Goal: Task Accomplishment & Management: Manage account settings

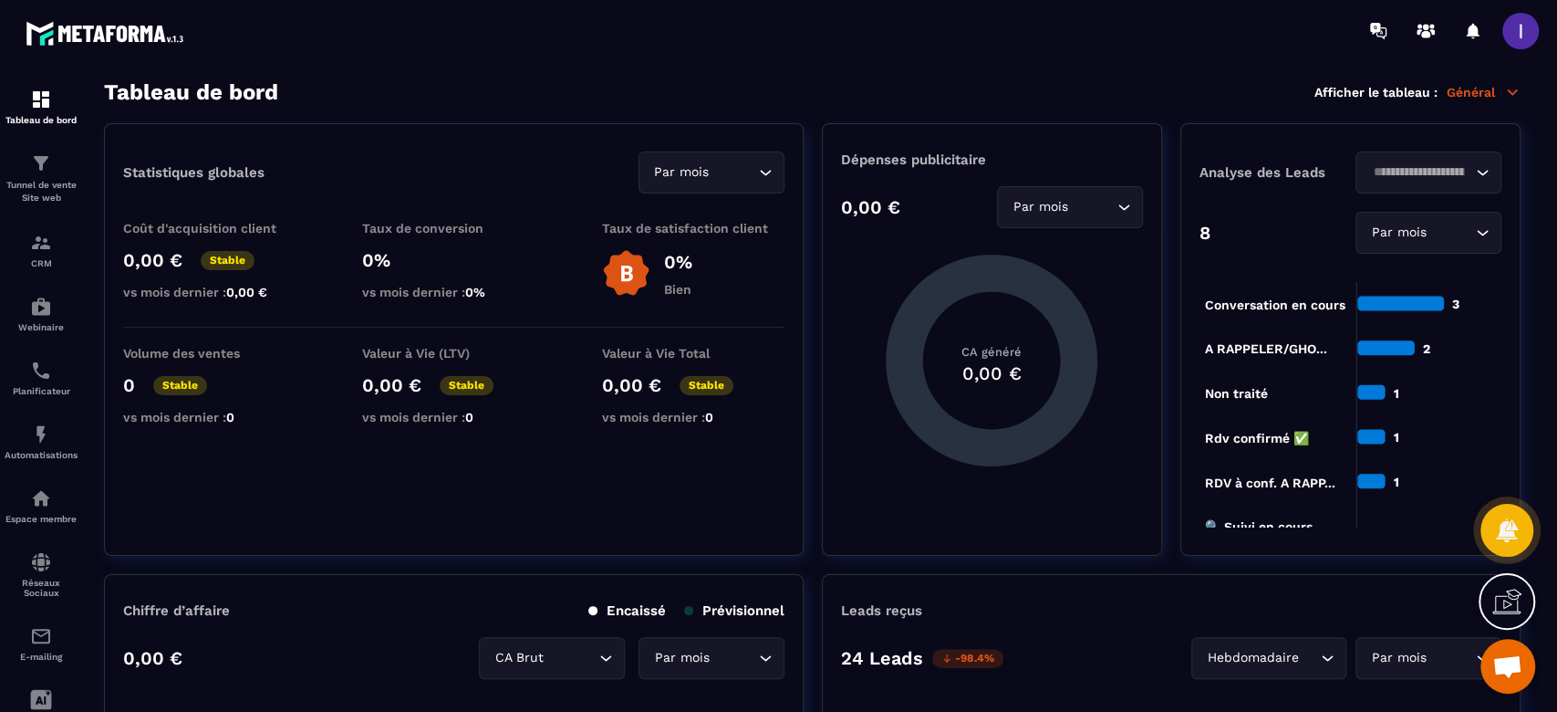
scroll to position [1442, 0]
click at [1511, 23] on span at bounding box center [1520, 31] width 36 height 36
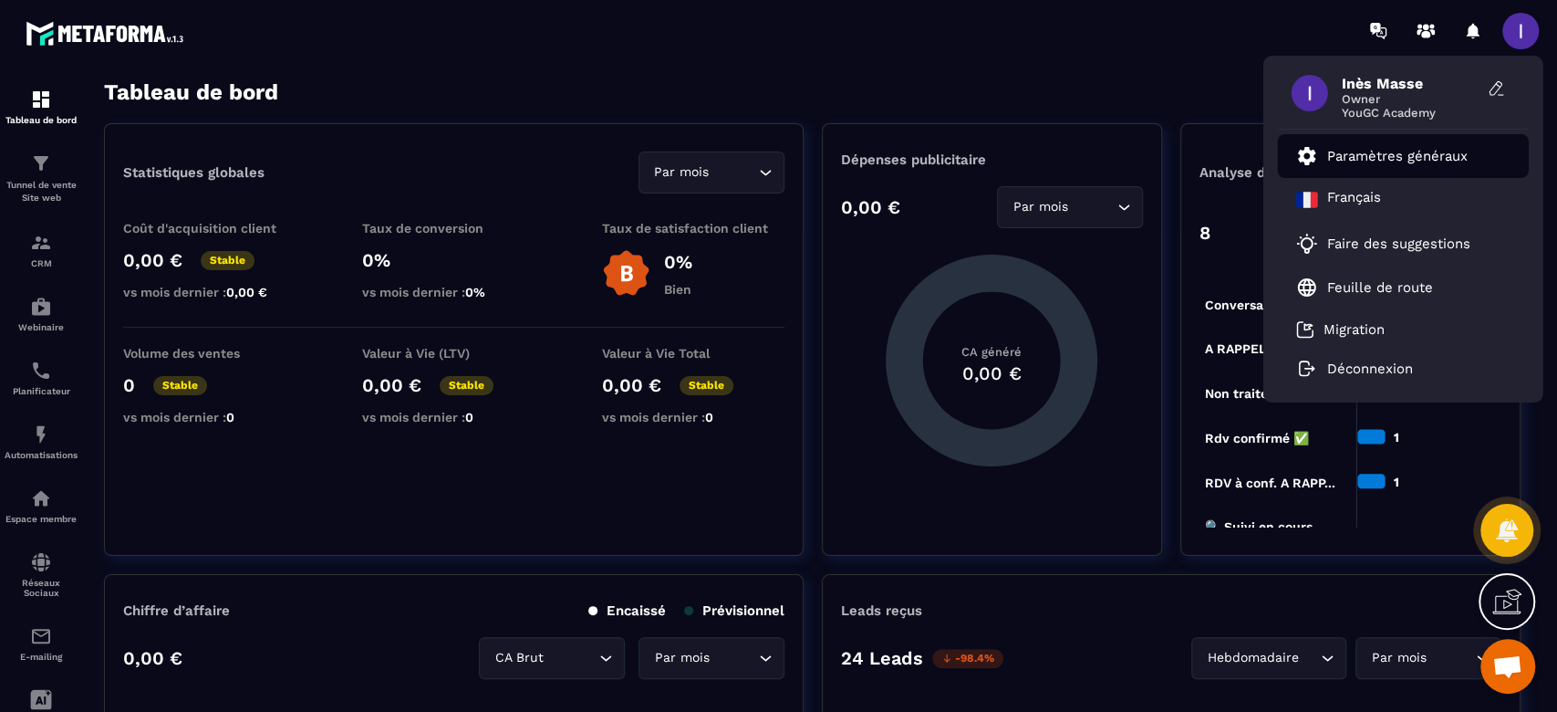
click at [1375, 164] on p "Paramètres généraux" at bounding box center [1397, 156] width 140 height 16
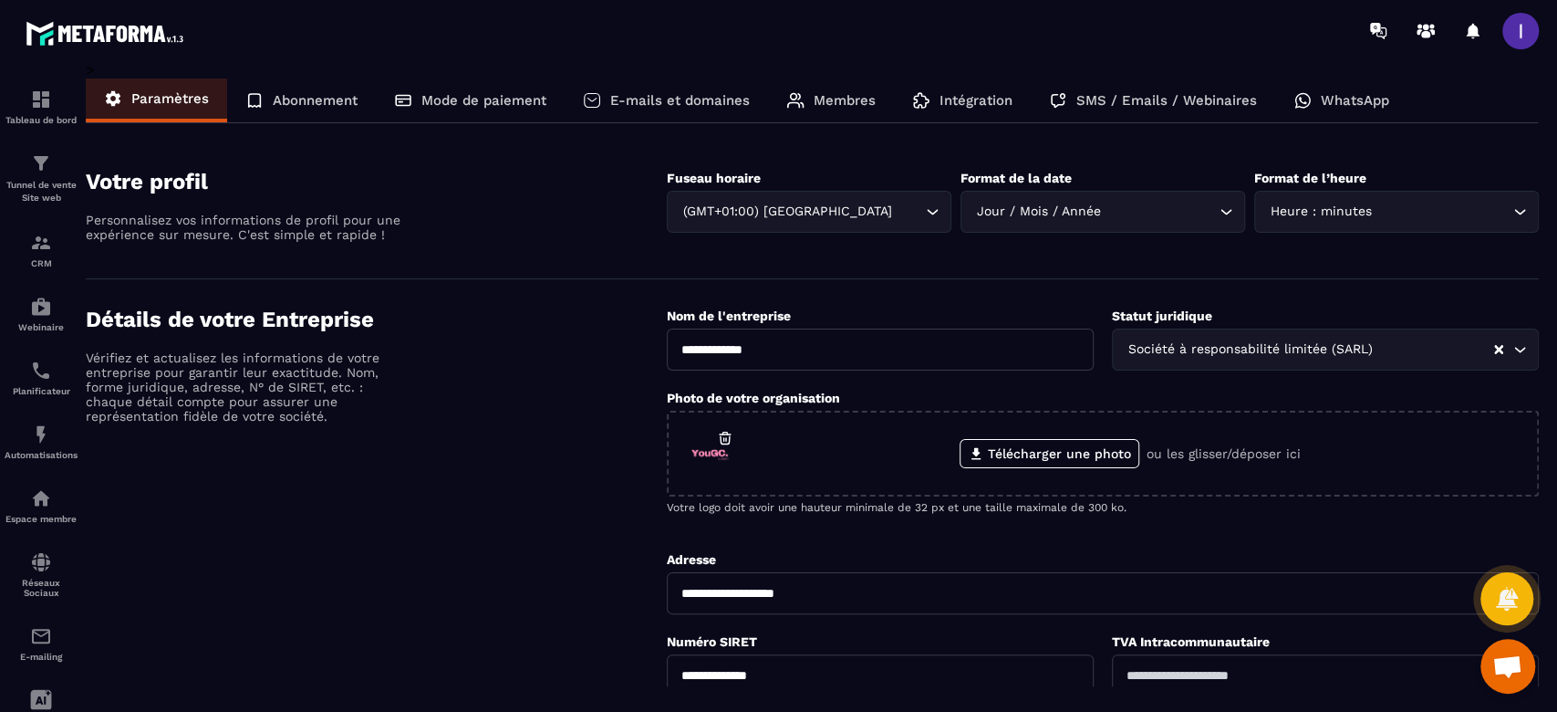
click at [823, 101] on p "Membres" at bounding box center [845, 100] width 62 height 16
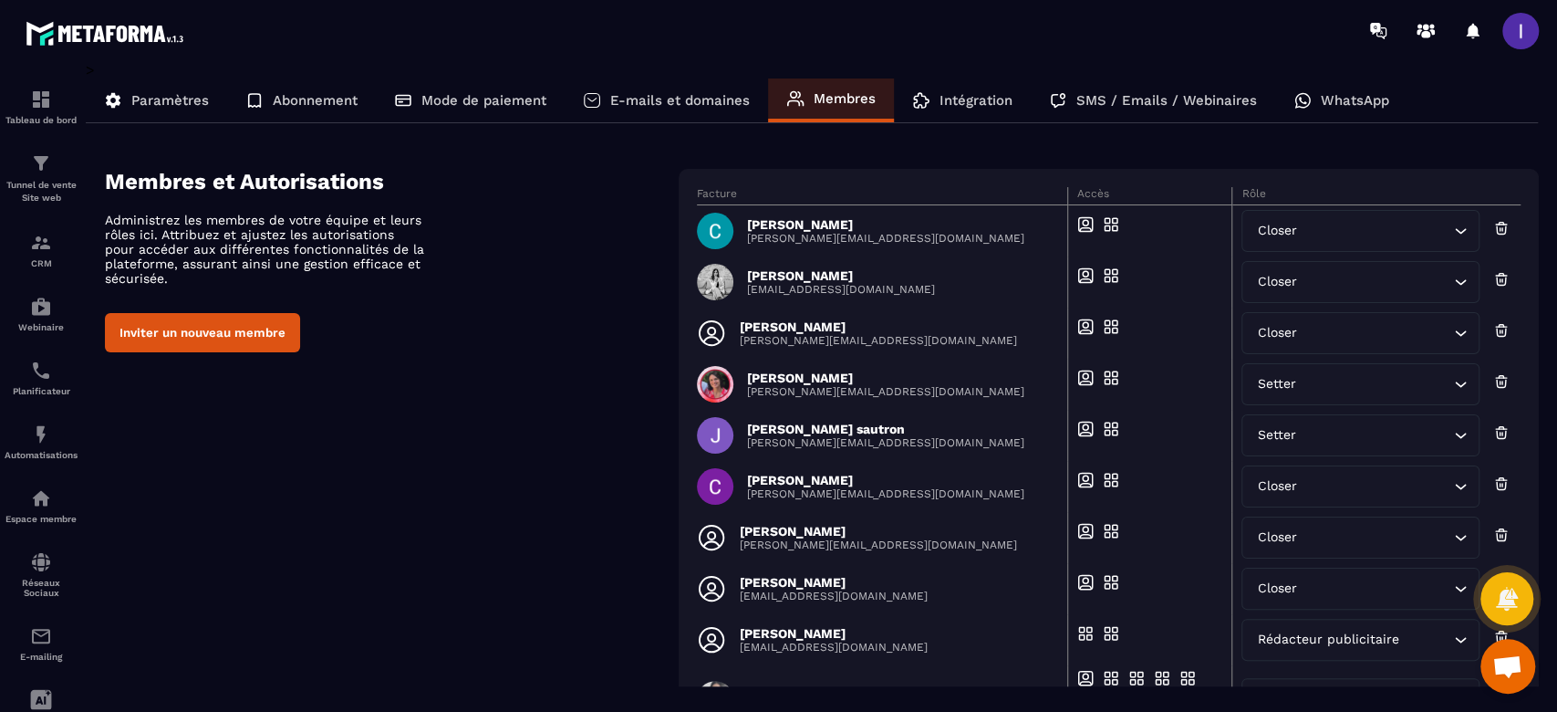
click at [160, 347] on button "Inviter un nouveau membre" at bounding box center [202, 332] width 195 height 39
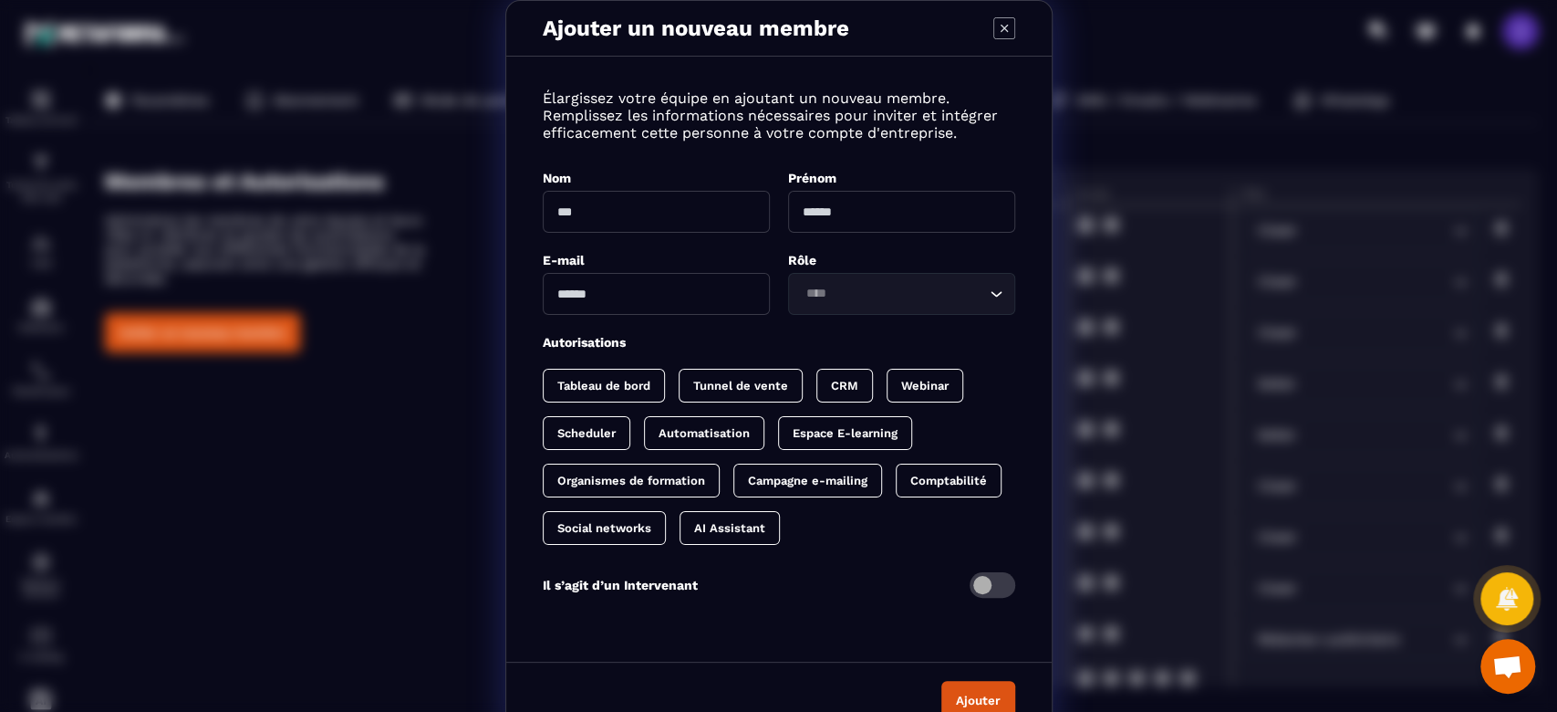
click at [637, 217] on input "Modal window" at bounding box center [656, 212] width 227 height 42
type input "*****"
click at [806, 202] on input "Modal window" at bounding box center [901, 212] width 227 height 42
type input "*****"
click at [623, 294] on input "Modal window" at bounding box center [656, 294] width 227 height 42
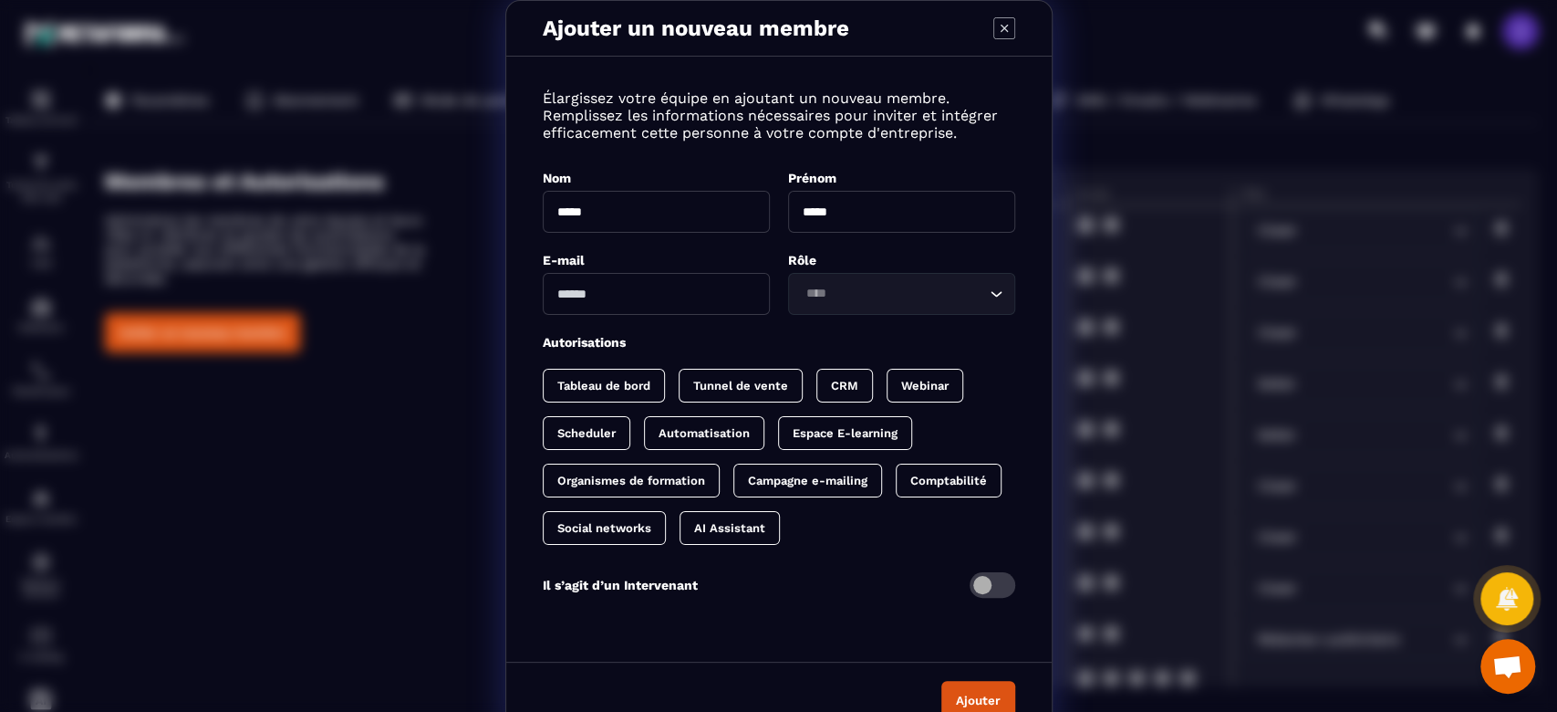
paste input "**********"
type input "**********"
click at [822, 307] on div "Loading..." at bounding box center [901, 294] width 227 height 42
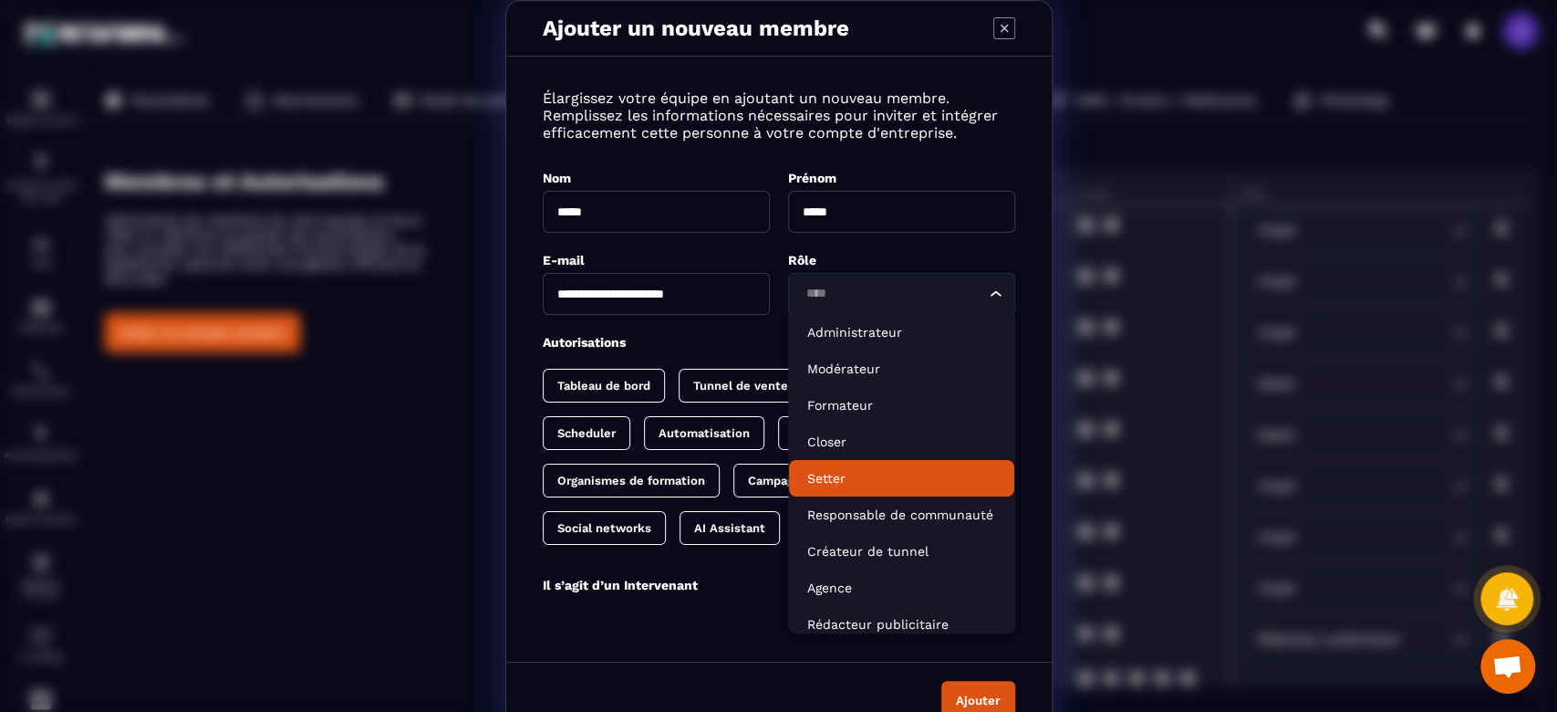
click at [825, 474] on p "Setter" at bounding box center [901, 478] width 189 height 18
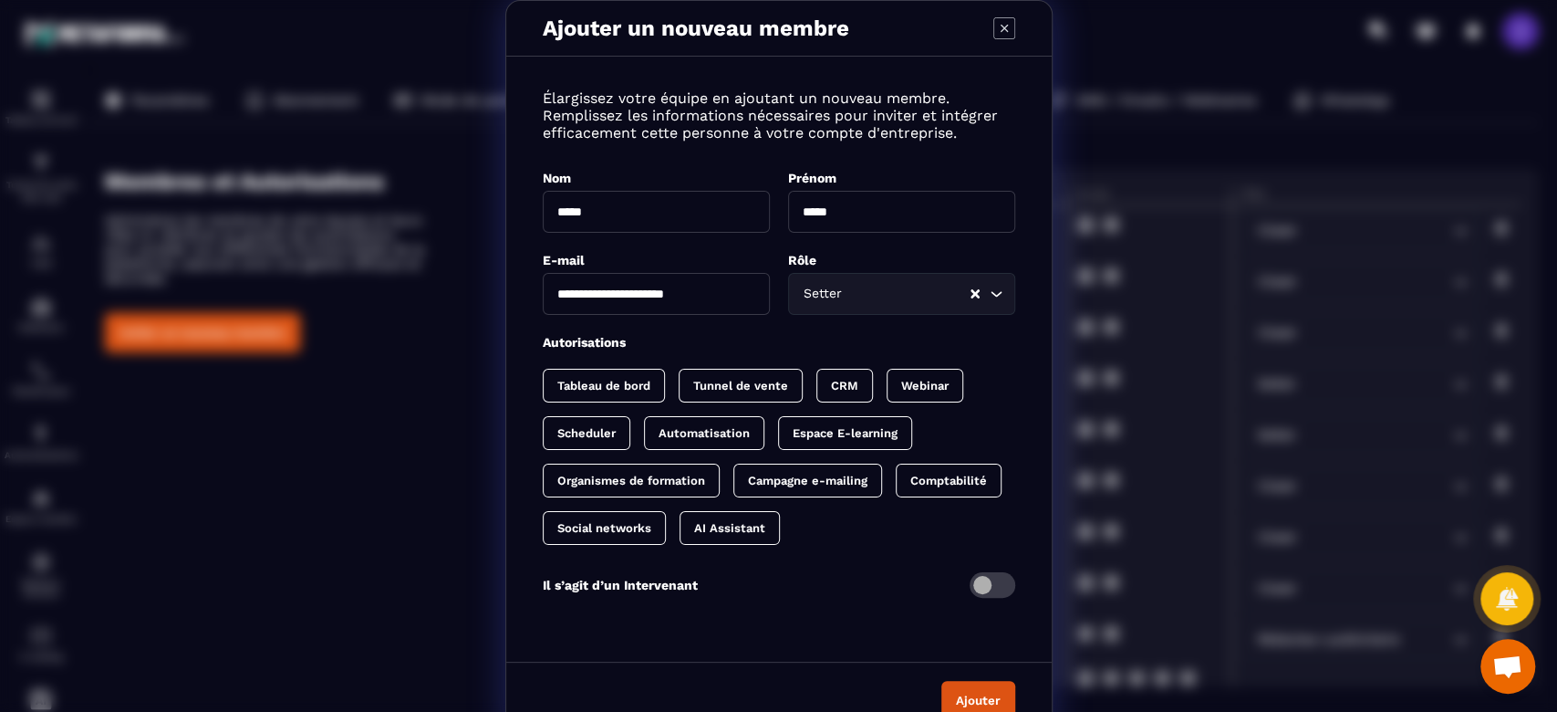
click at [838, 391] on div "CRM" at bounding box center [844, 386] width 57 height 34
click at [961, 691] on button "Ajouter" at bounding box center [978, 700] width 74 height 39
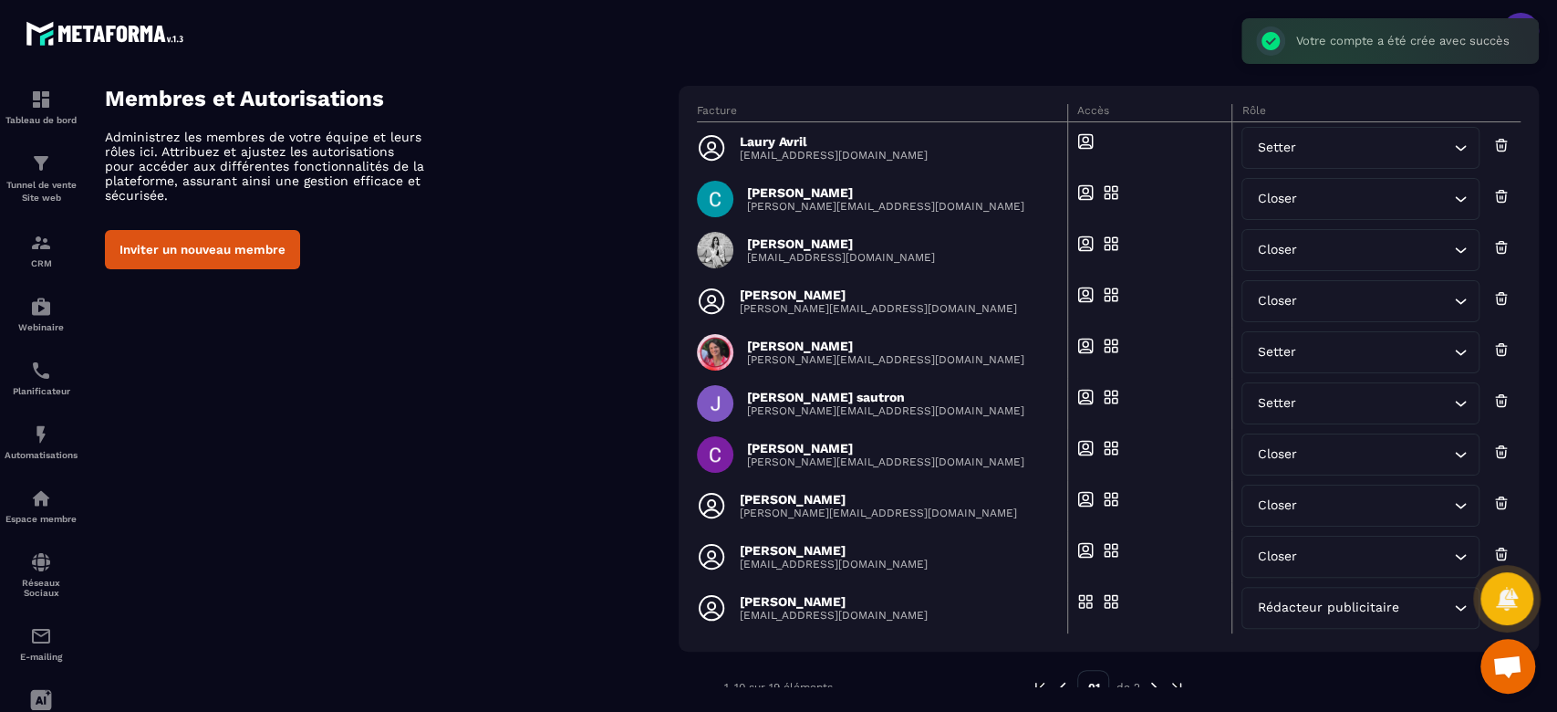
scroll to position [121, 0]
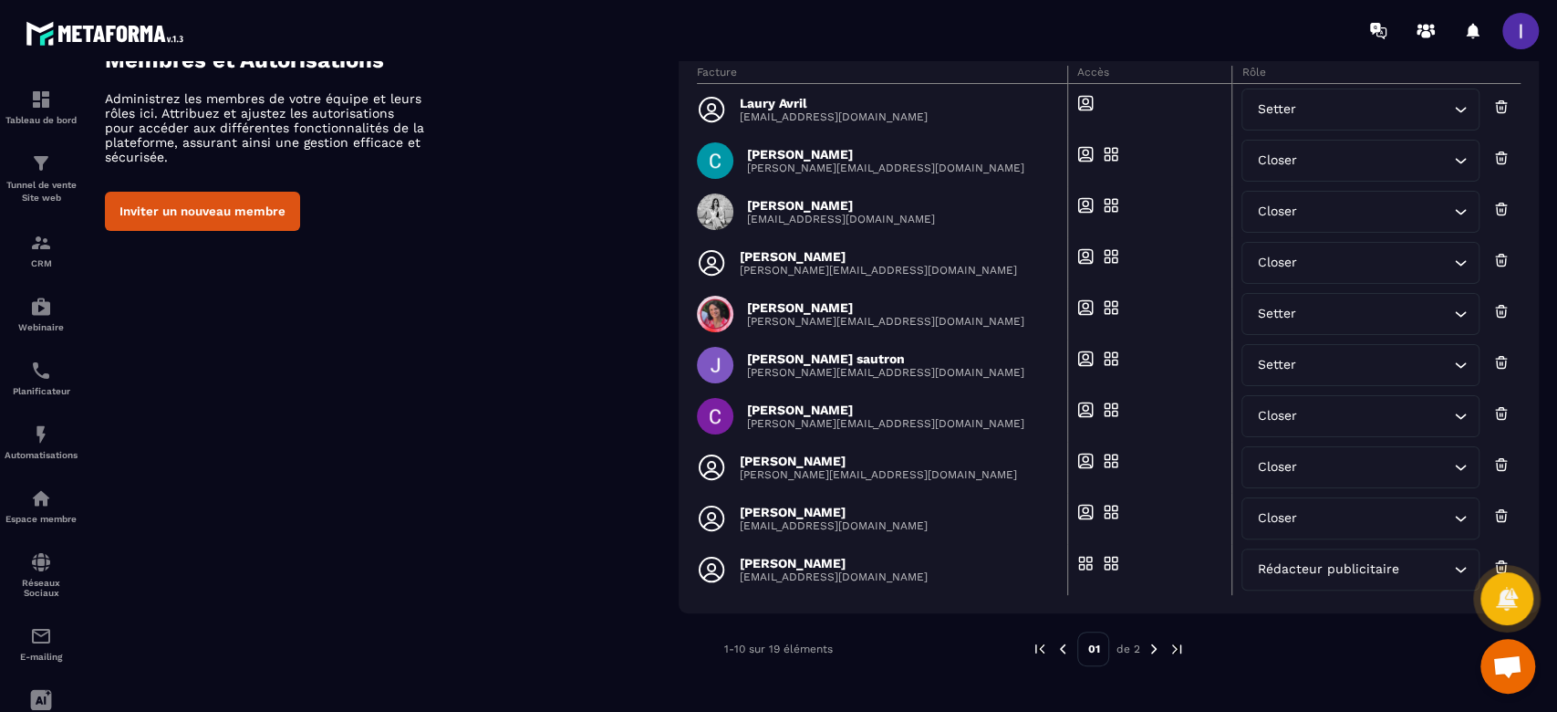
click at [1151, 645] on img at bounding box center [1154, 648] width 16 height 16
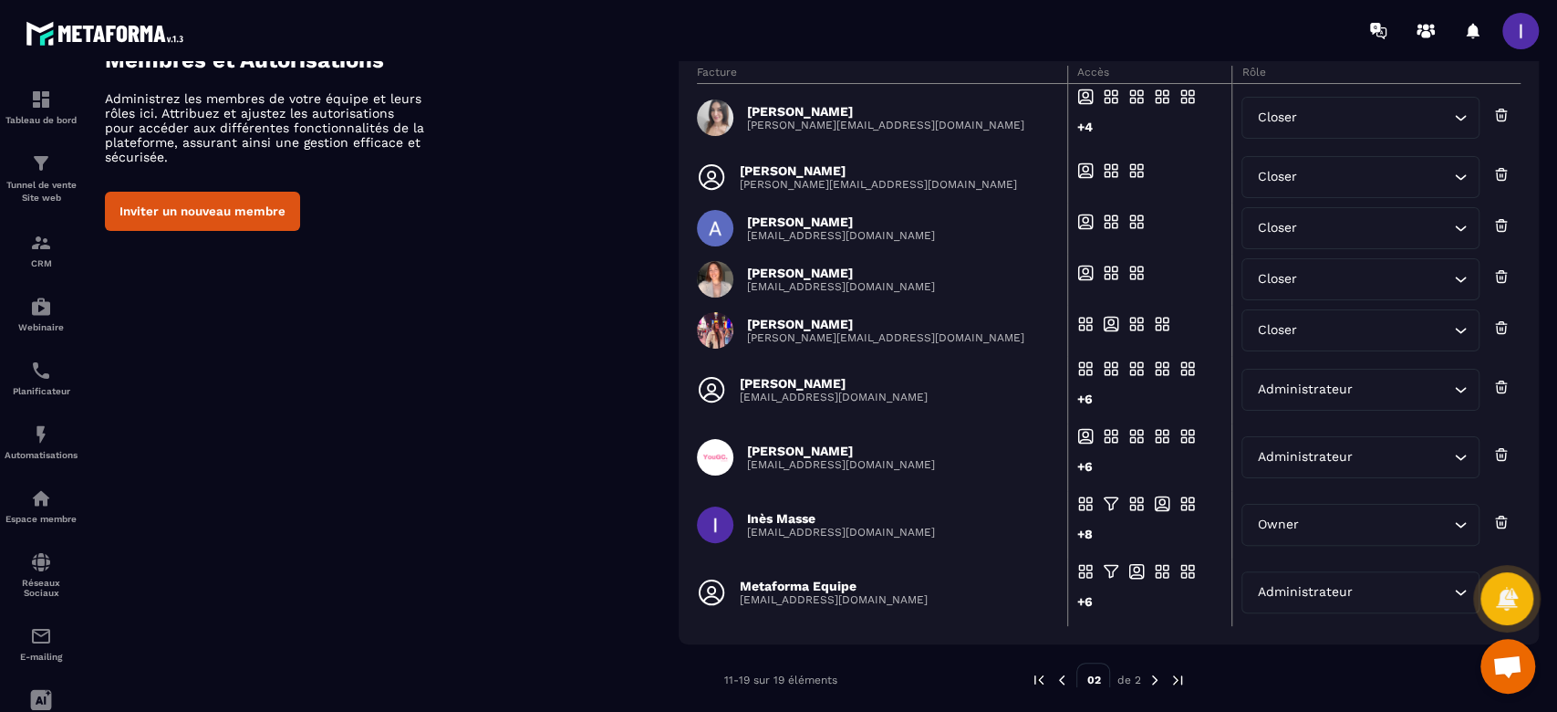
click at [814, 112] on p "[PERSON_NAME]" at bounding box center [885, 111] width 277 height 15
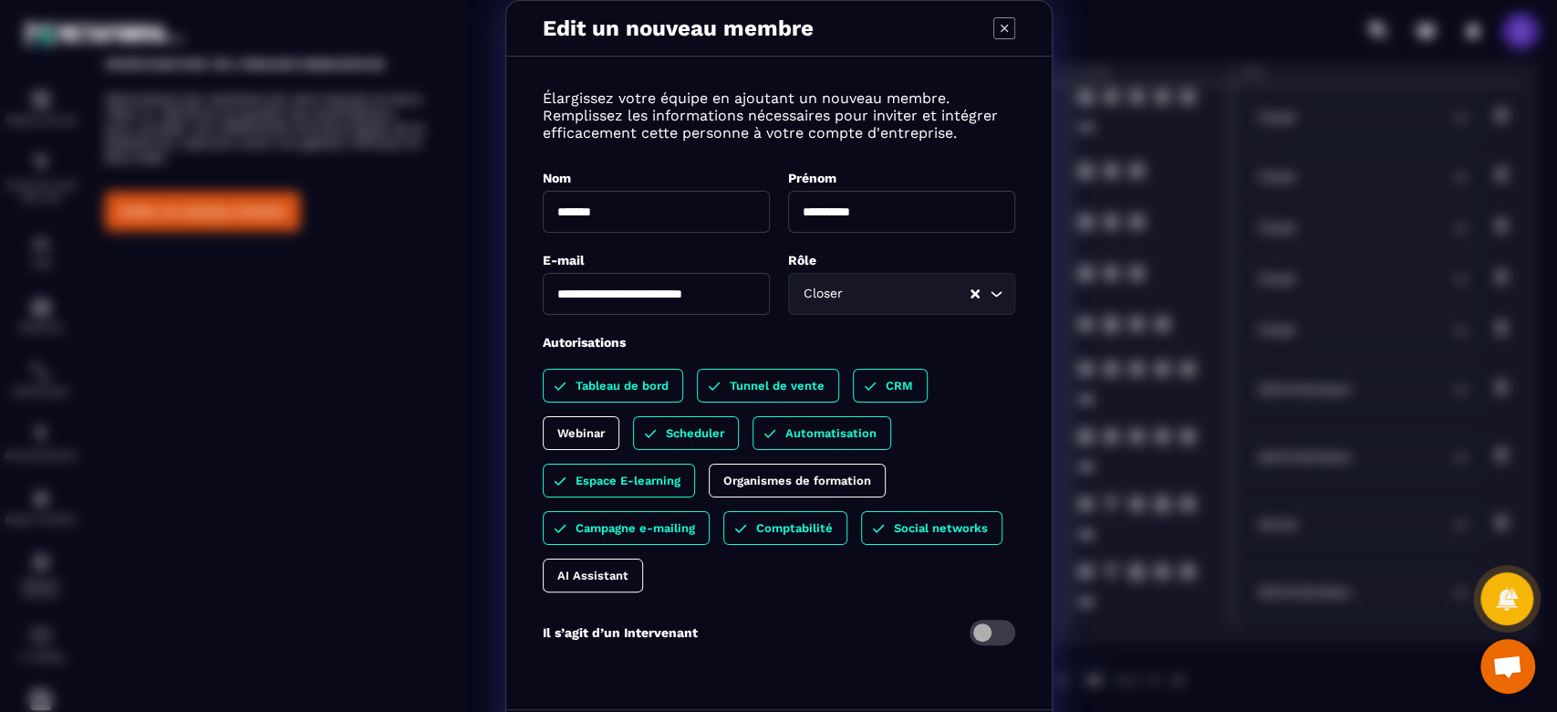
click at [607, 584] on div "AI Assistant" at bounding box center [593, 575] width 100 height 34
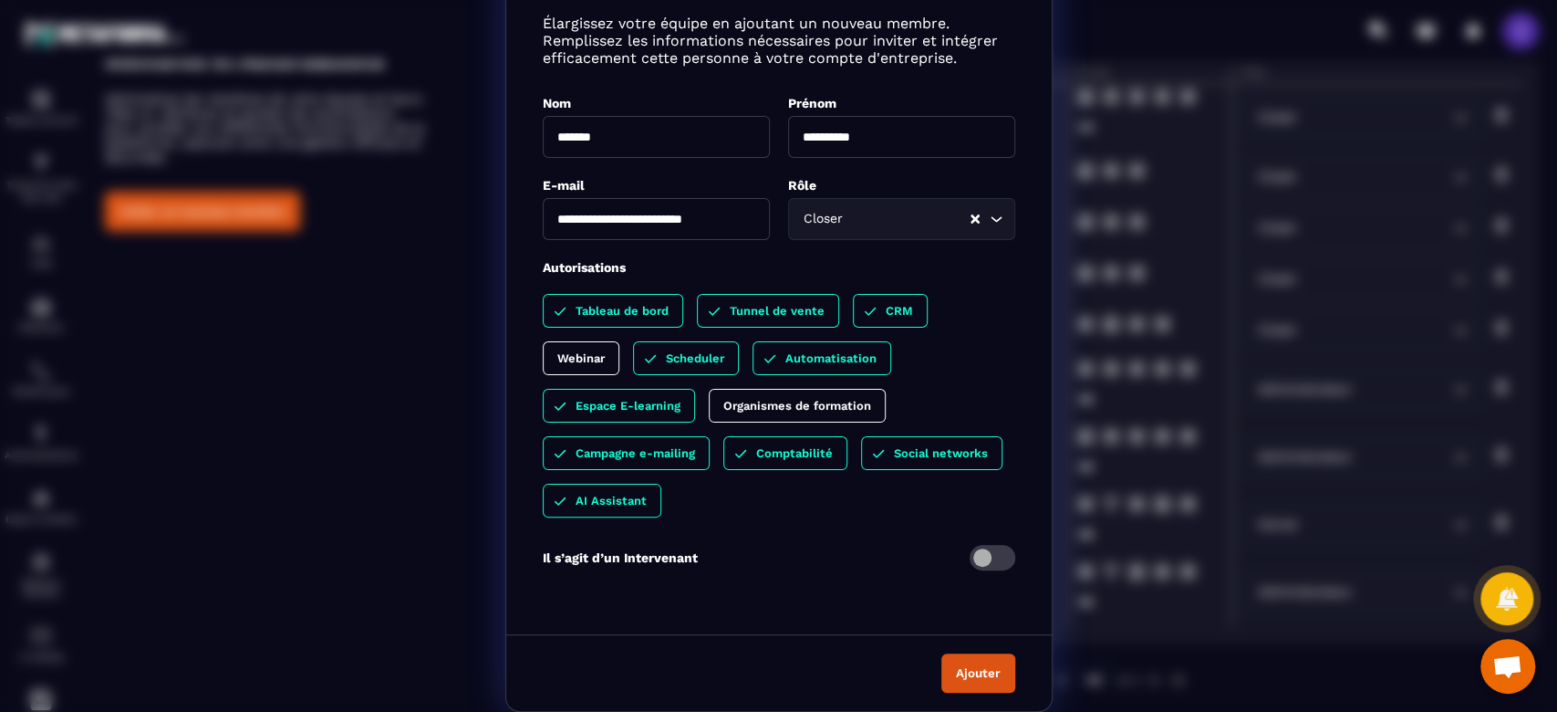
click at [967, 671] on button "Ajouter" at bounding box center [978, 672] width 74 height 39
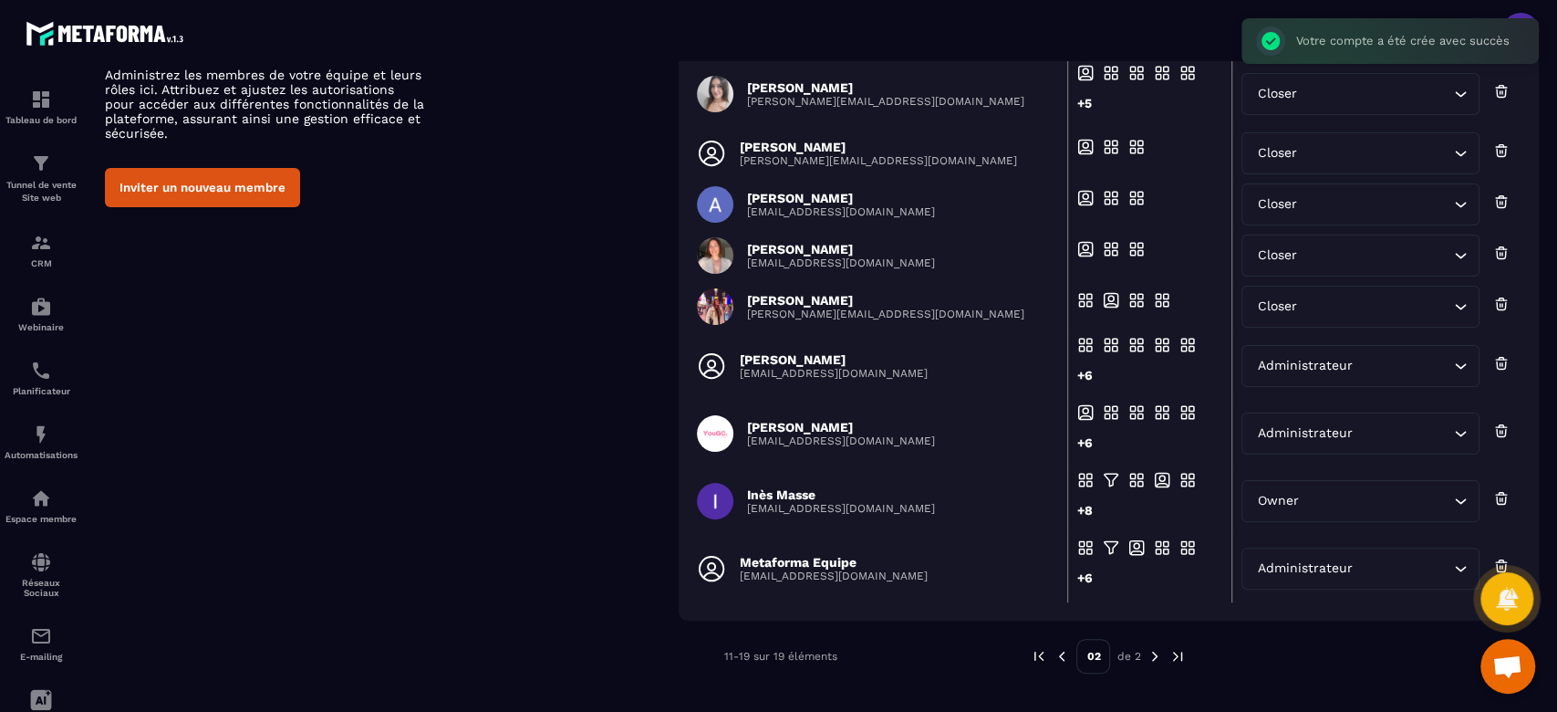
scroll to position [158, 0]
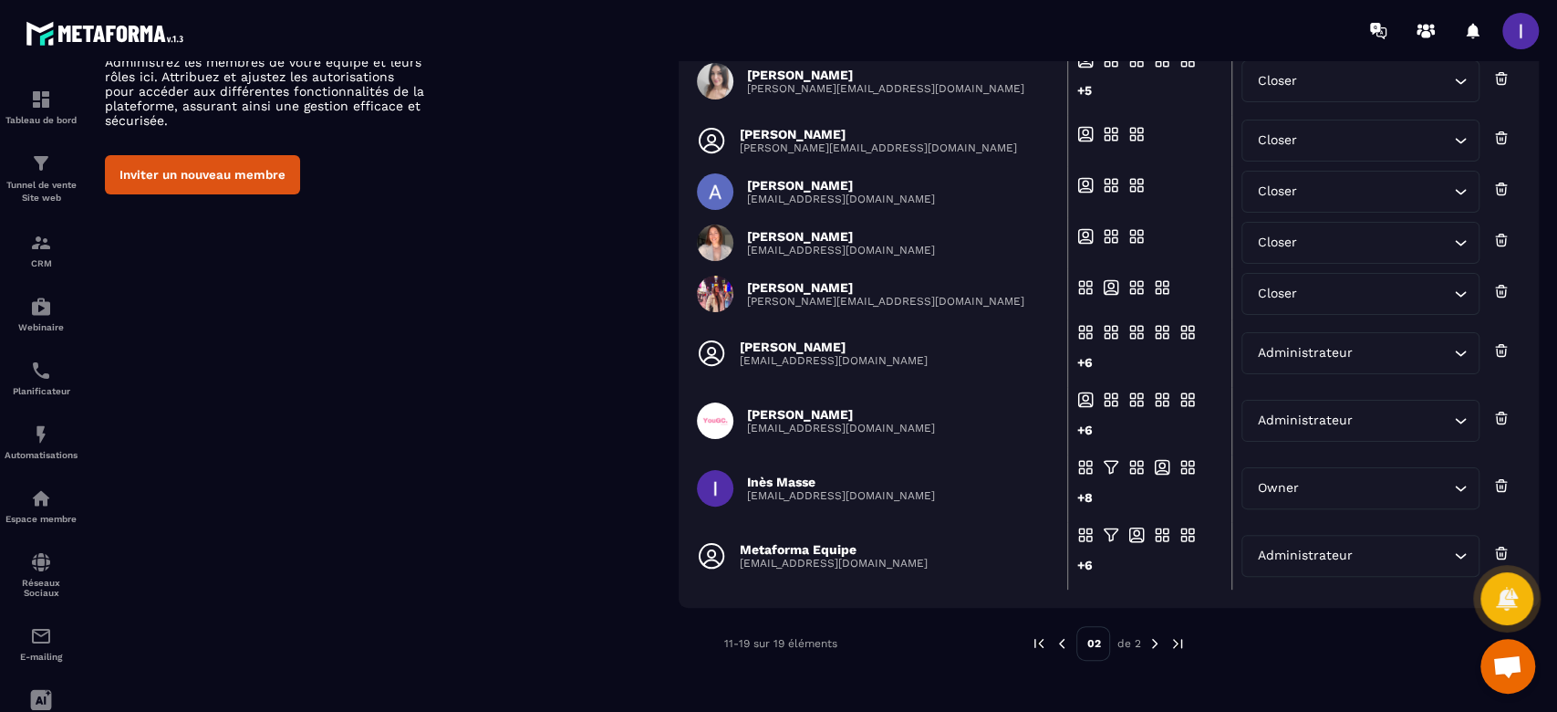
click at [825, 410] on p "[PERSON_NAME]" at bounding box center [841, 414] width 188 height 15
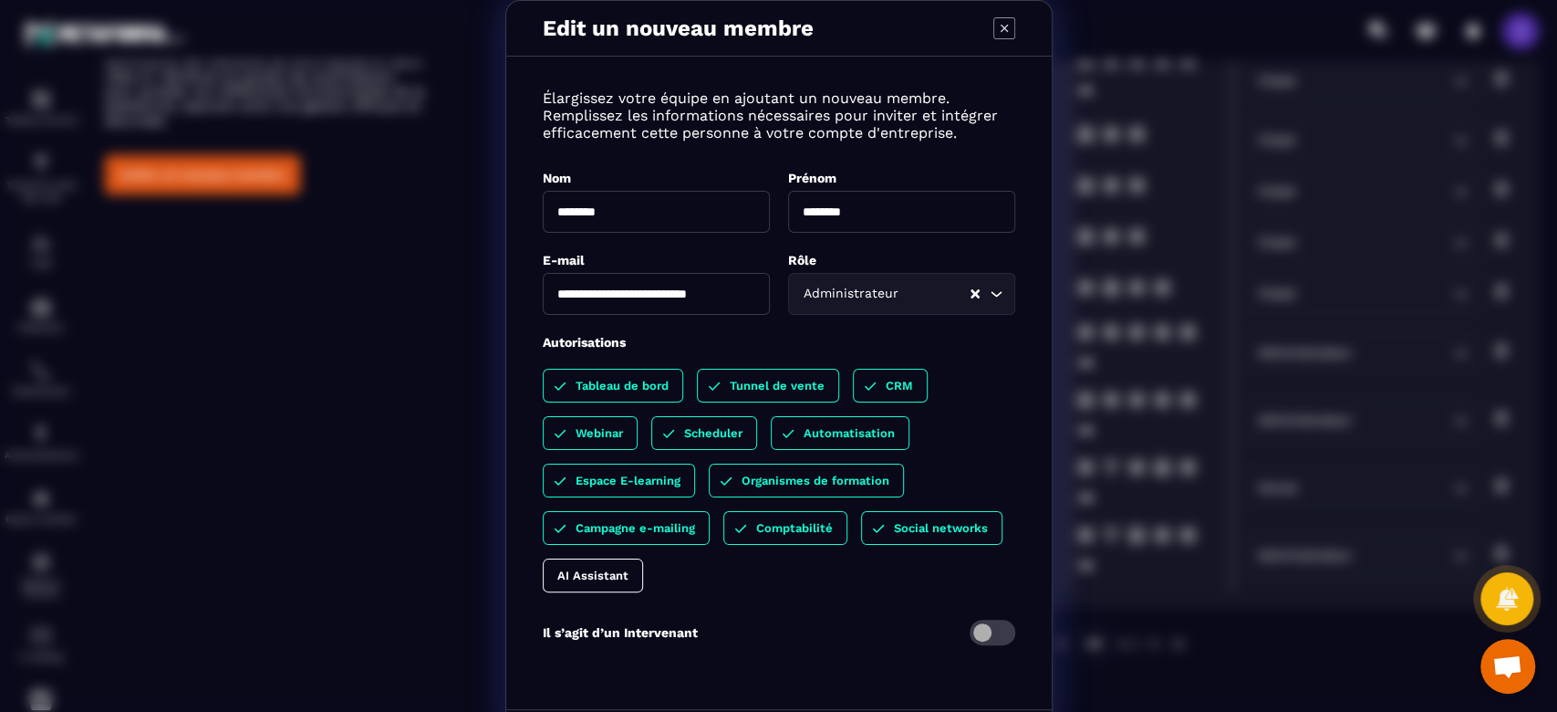
click at [593, 580] on p "AI Assistant" at bounding box center [592, 575] width 71 height 14
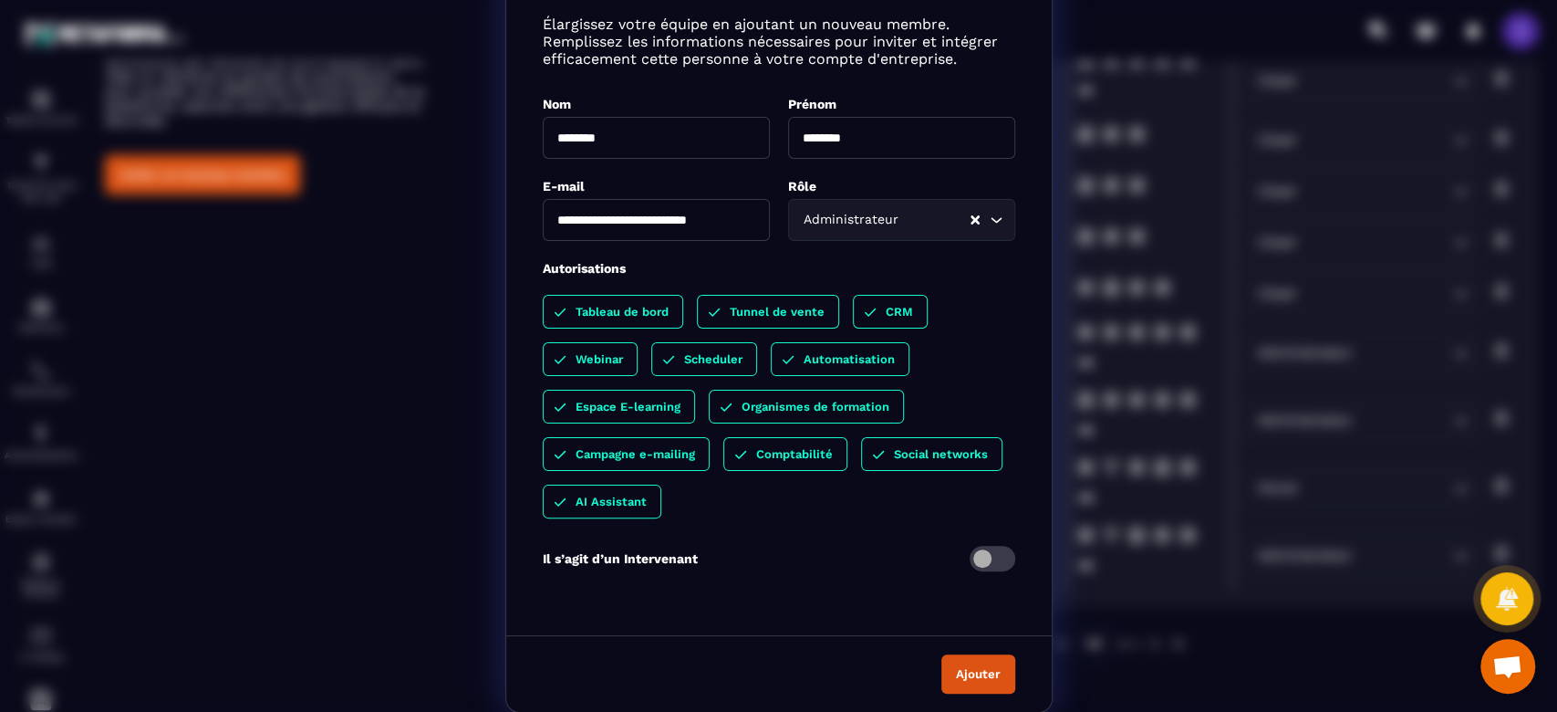
scroll to position [77, 0]
click at [975, 675] on button "Ajouter" at bounding box center [978, 672] width 74 height 39
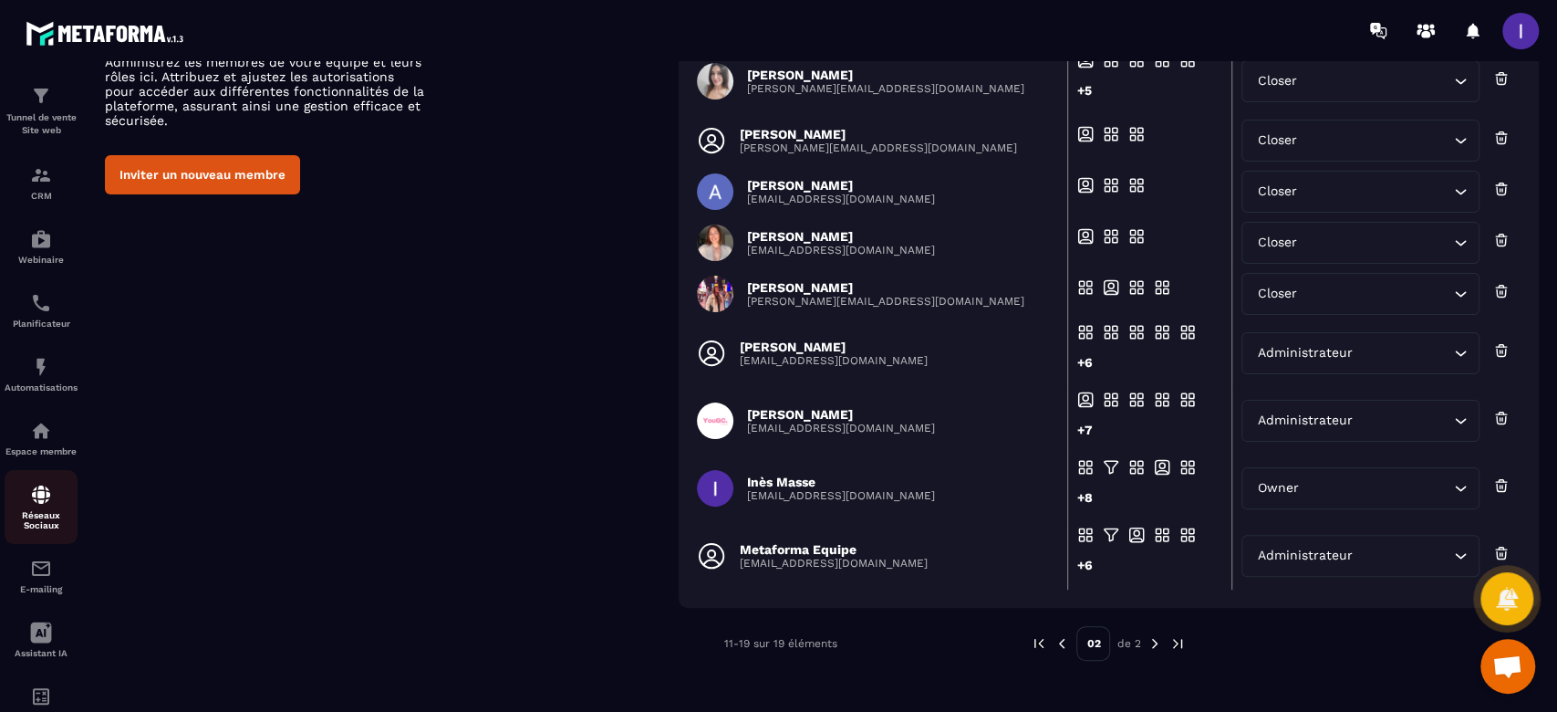
scroll to position [126, 0]
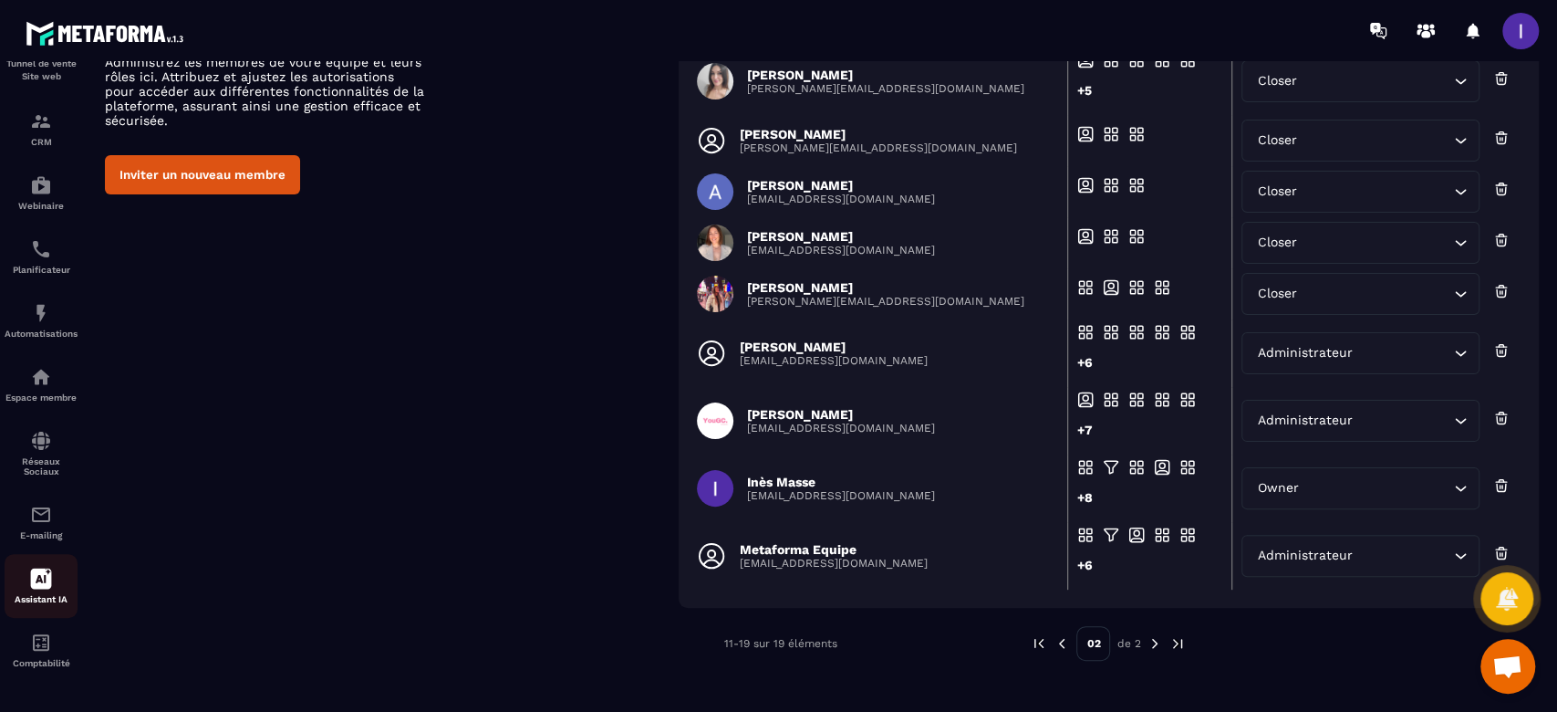
click at [48, 590] on div "Assistant IA" at bounding box center [41, 585] width 73 height 36
